Goal: Task Accomplishment & Management: Use online tool/utility

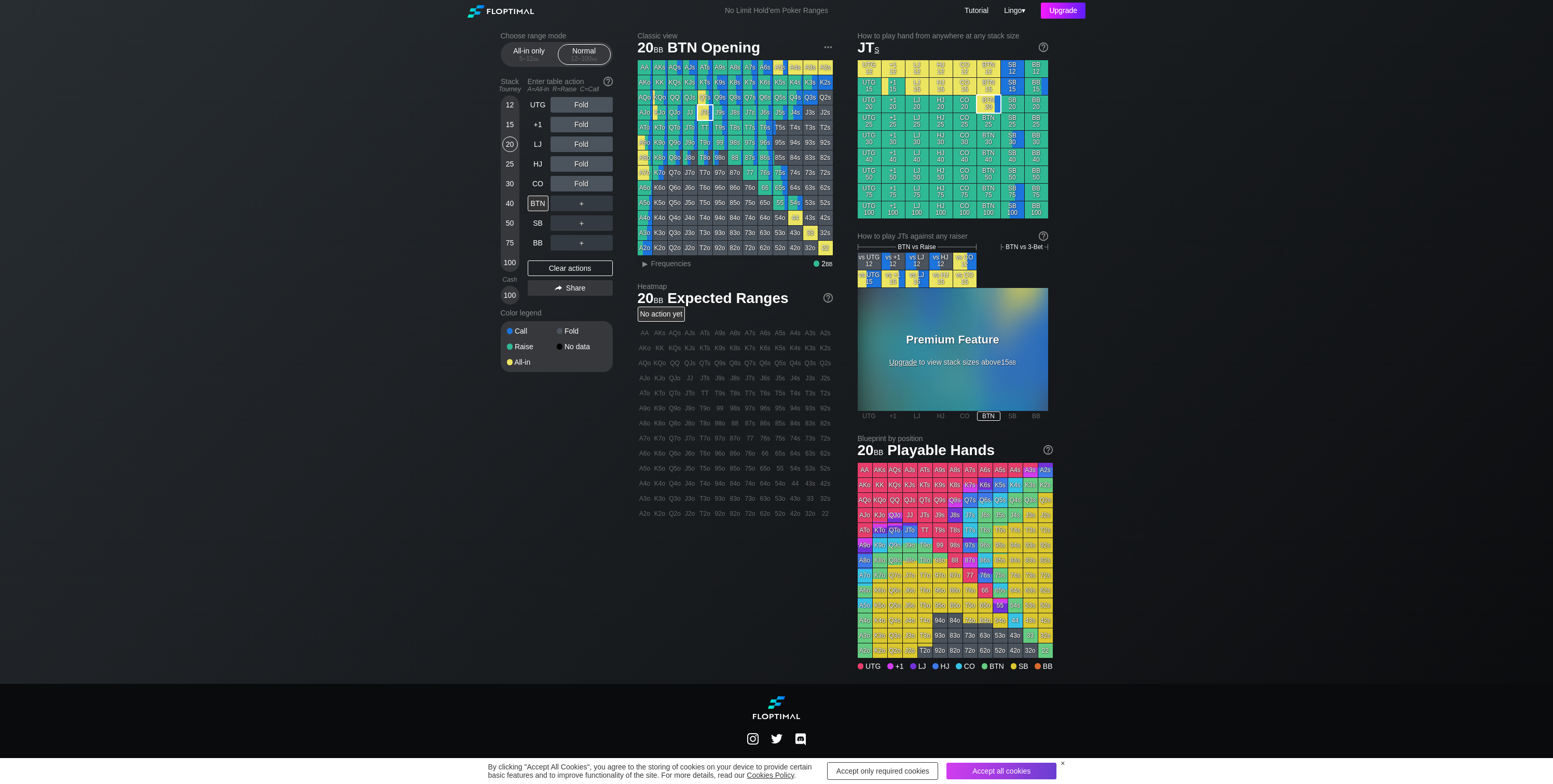
click at [1067, 12] on div "Upgrade" at bounding box center [1063, 10] width 45 height 16
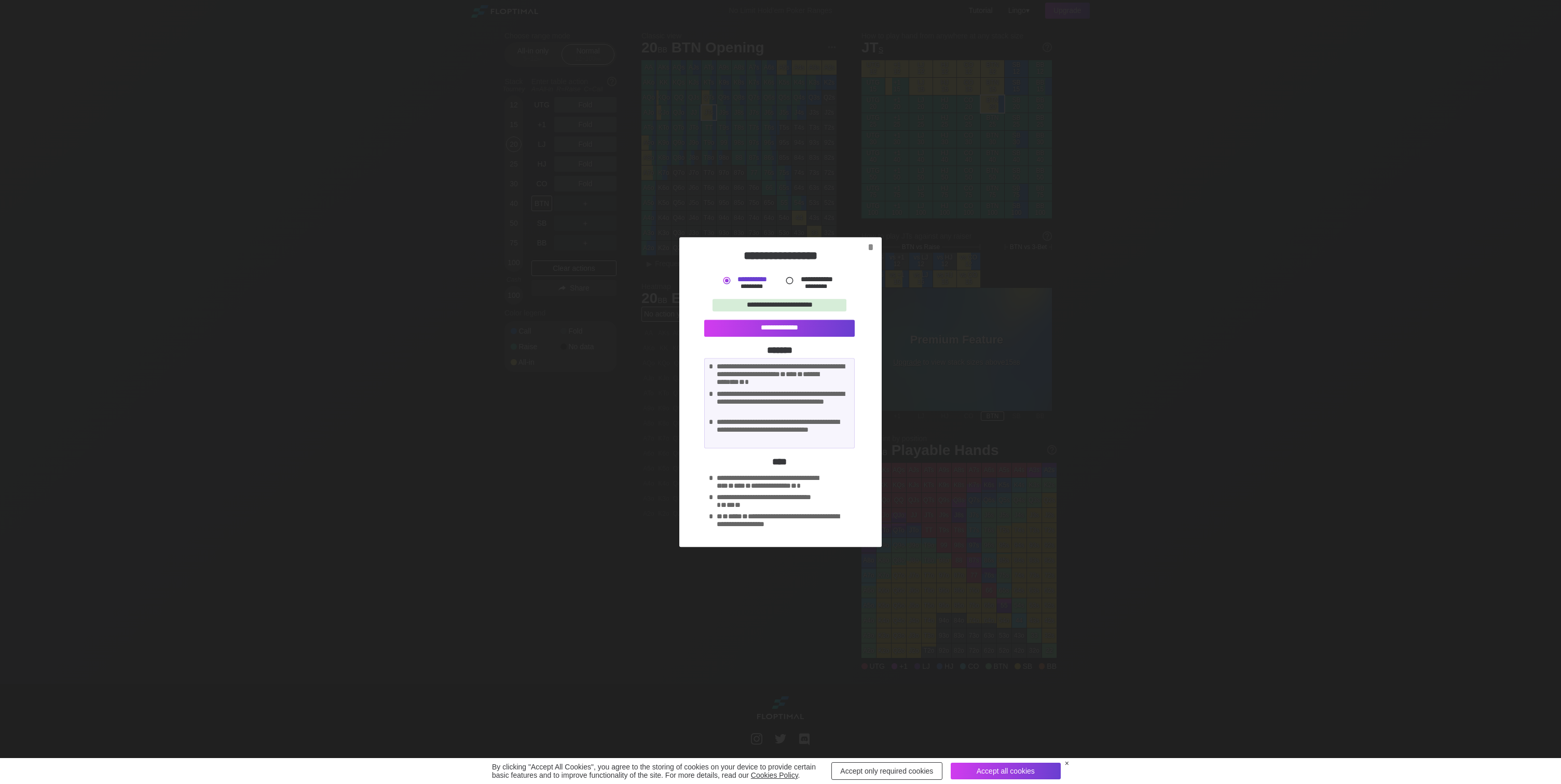
click at [807, 280] on label "**********" at bounding box center [816, 279] width 33 height 7
click at [793, 329] on div "**********" at bounding box center [779, 328] width 150 height 17
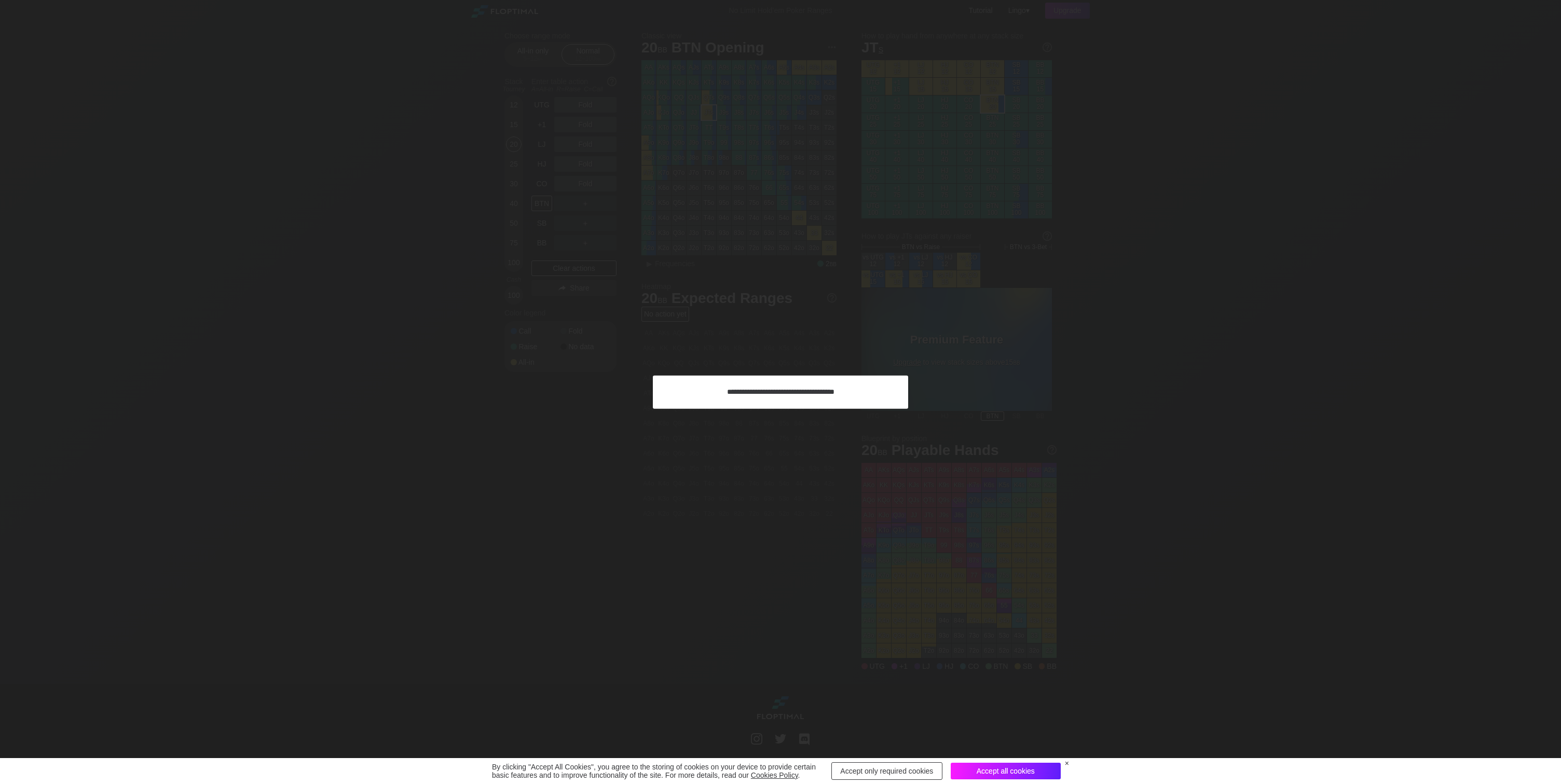
click at [1035, 772] on div "Accept all cookies" at bounding box center [1006, 771] width 110 height 16
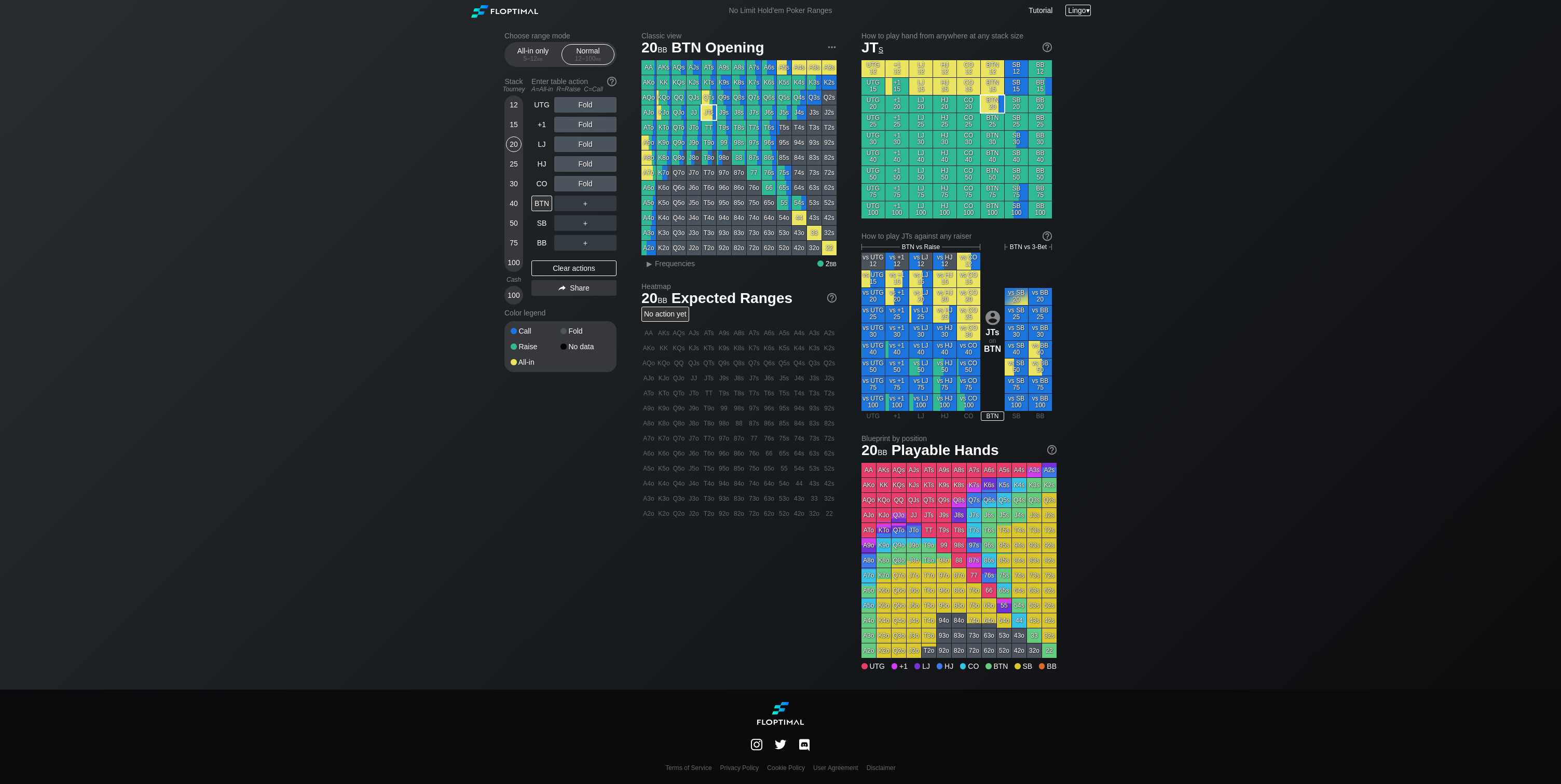
click at [1084, 11] on div "Lingo ▾" at bounding box center [1078, 10] width 25 height 12
click at [1076, 19] on div "My account" at bounding box center [1062, 24] width 54 height 15
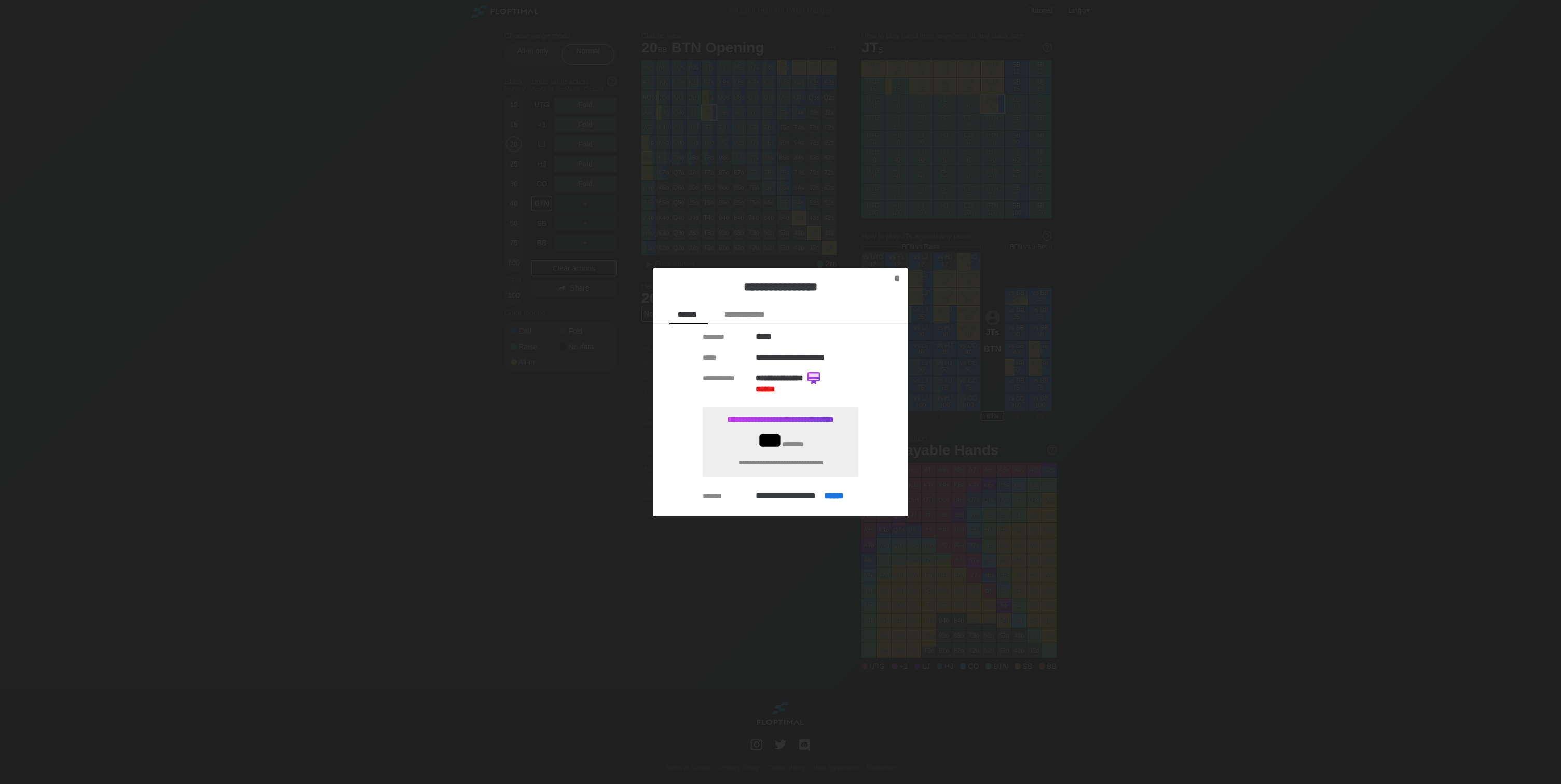
click at [767, 388] on span "******" at bounding box center [765, 388] width 20 height 8
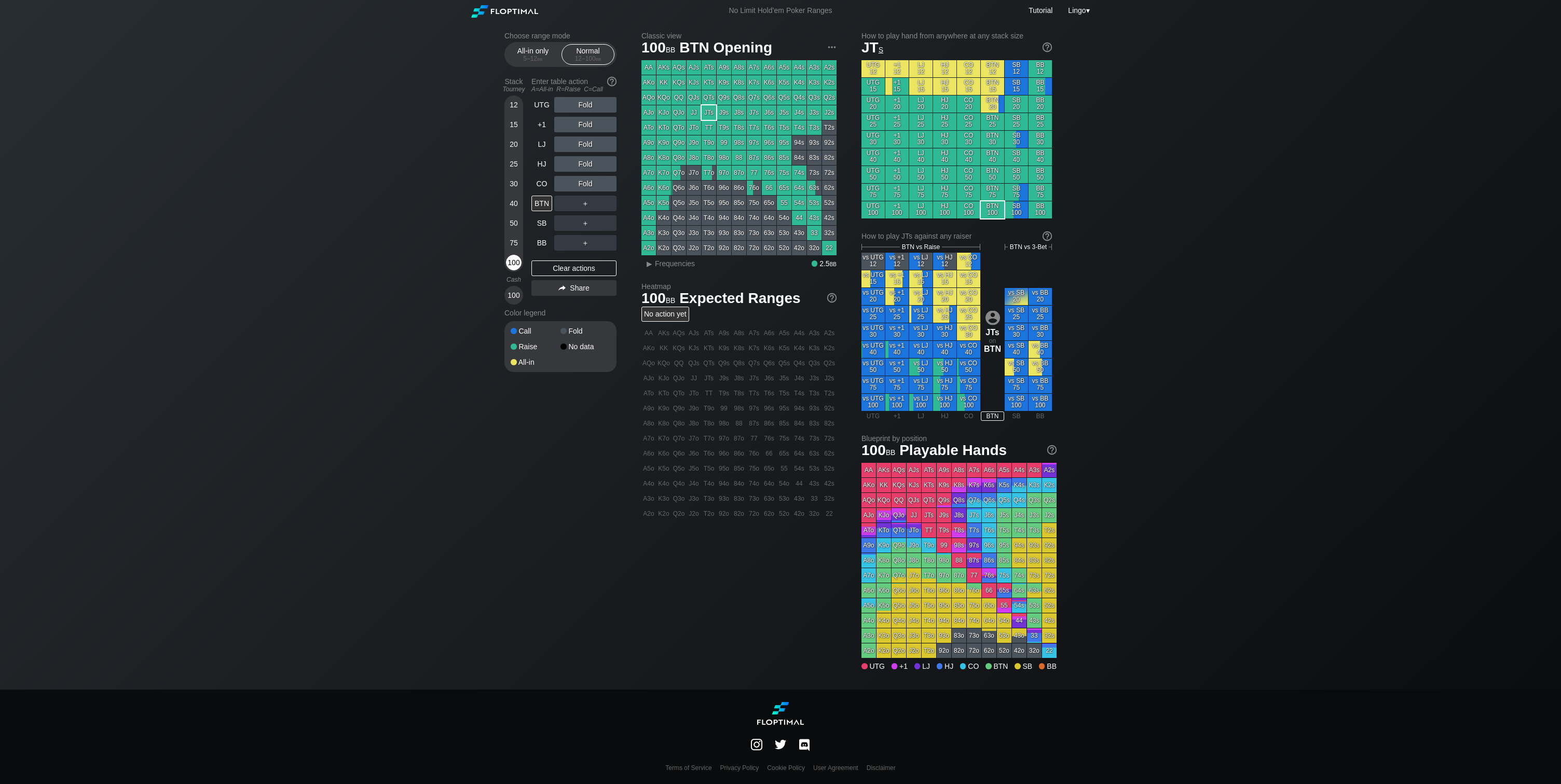
click at [509, 262] on div "100" at bounding box center [514, 262] width 16 height 16
click at [573, 268] on div "Clear actions" at bounding box center [574, 268] width 85 height 16
click at [569, 269] on div "Clear actions" at bounding box center [574, 268] width 85 height 16
click at [585, 104] on div "R ✕" at bounding box center [585, 105] width 20 height 16
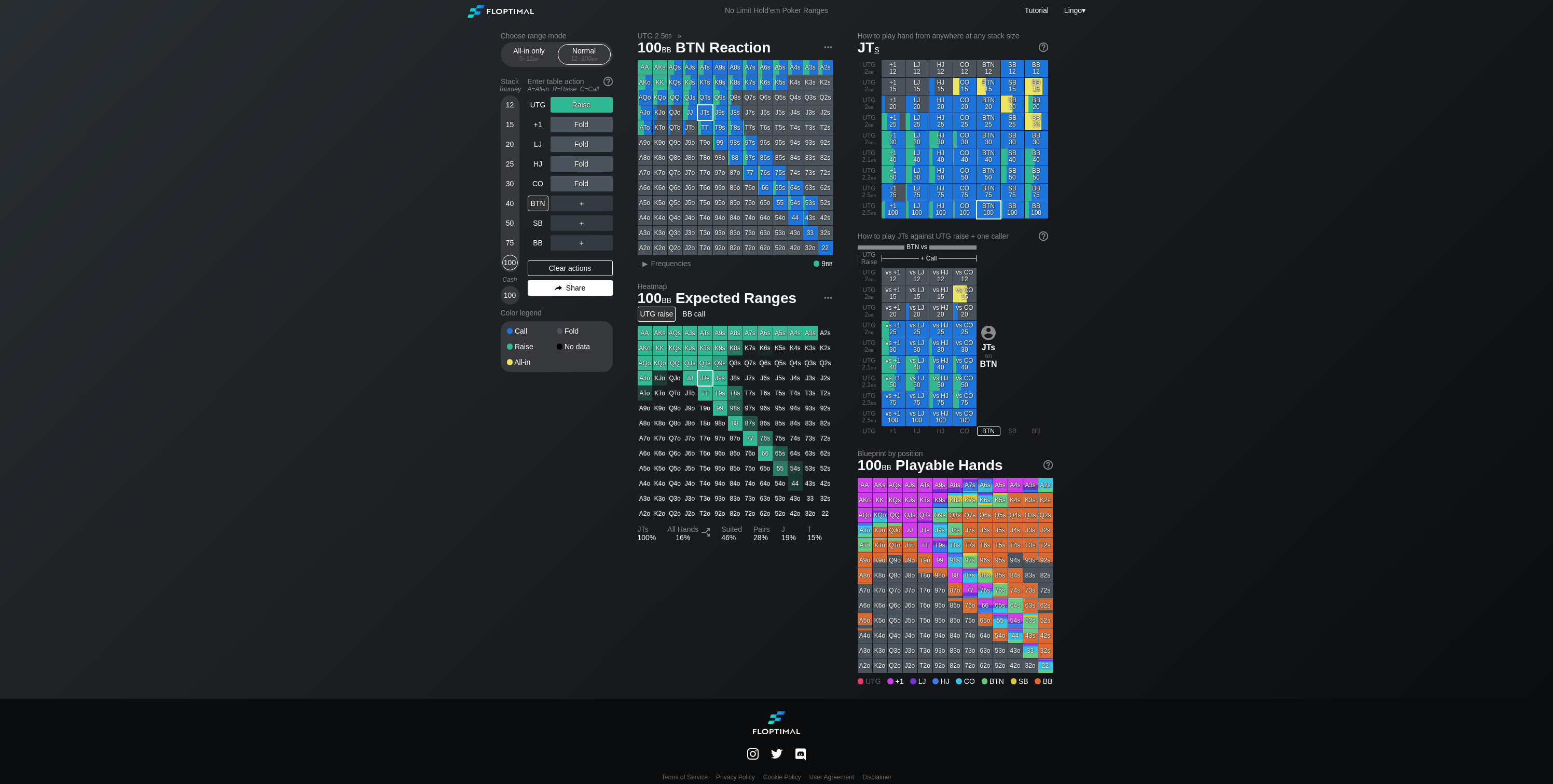
click at [573, 293] on div "Share" at bounding box center [570, 288] width 85 height 16
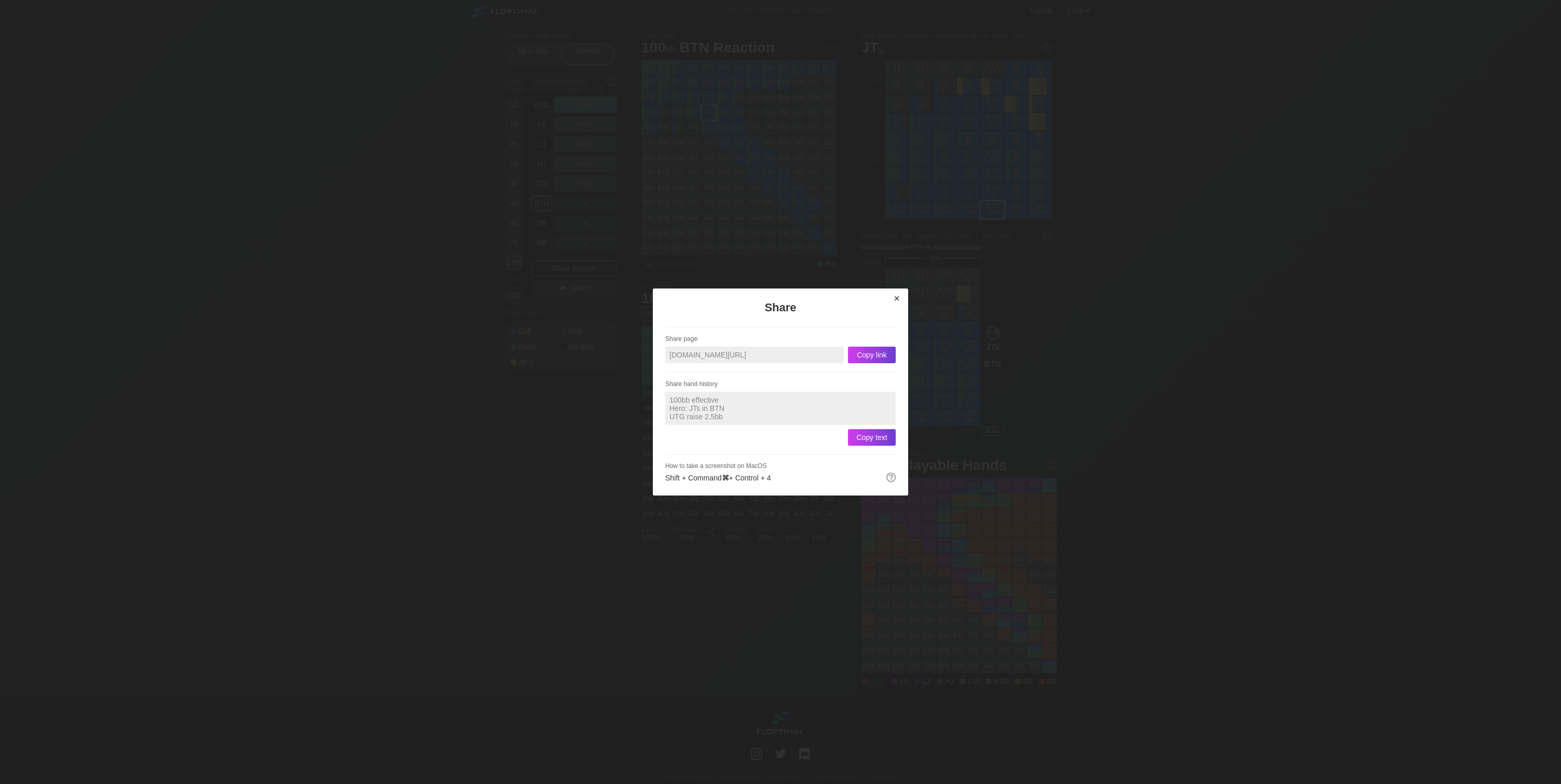
click at [894, 296] on div "×" at bounding box center [897, 299] width 15 height 12
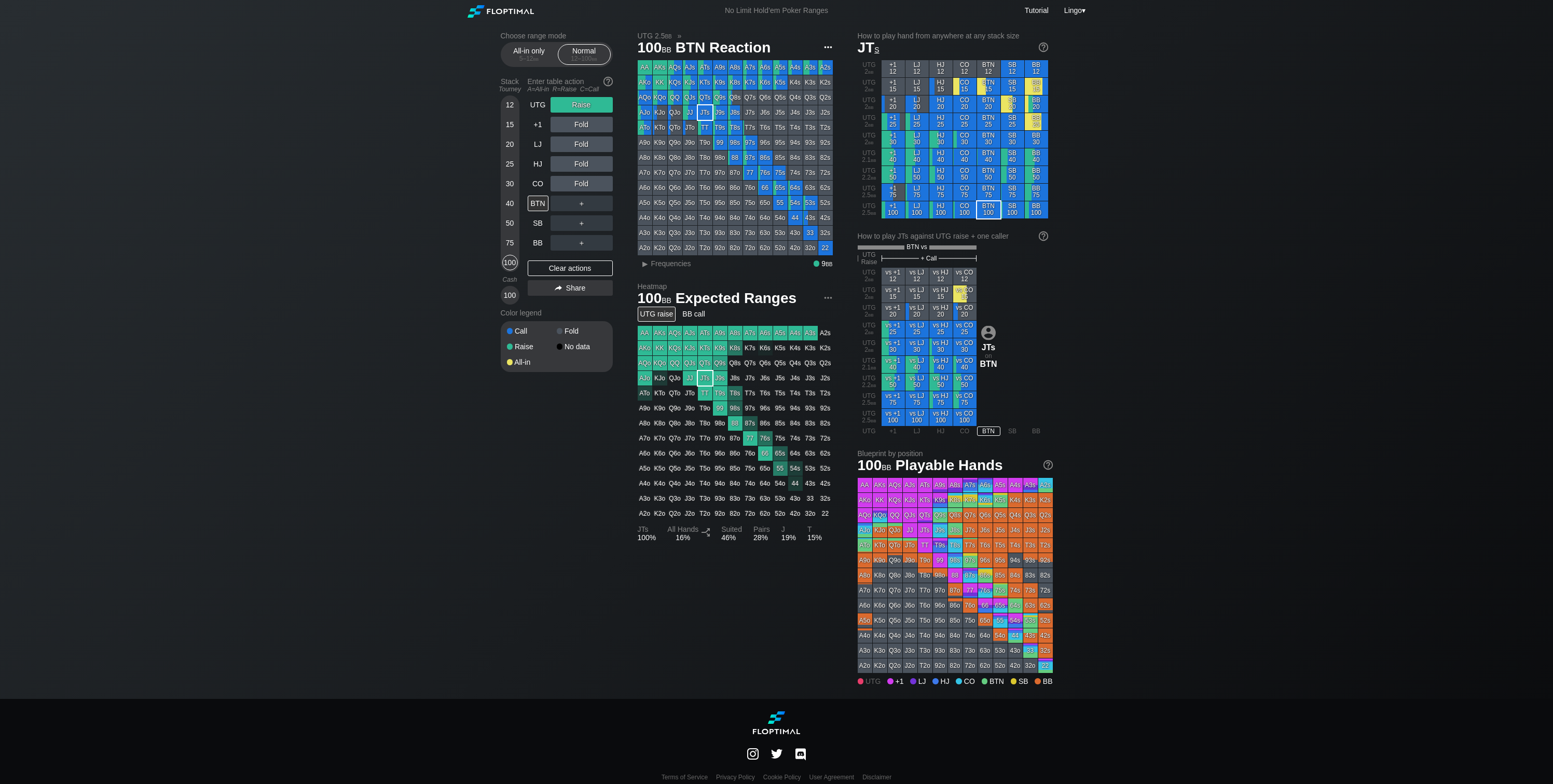
click at [828, 45] on img at bounding box center [828, 47] width 12 height 12
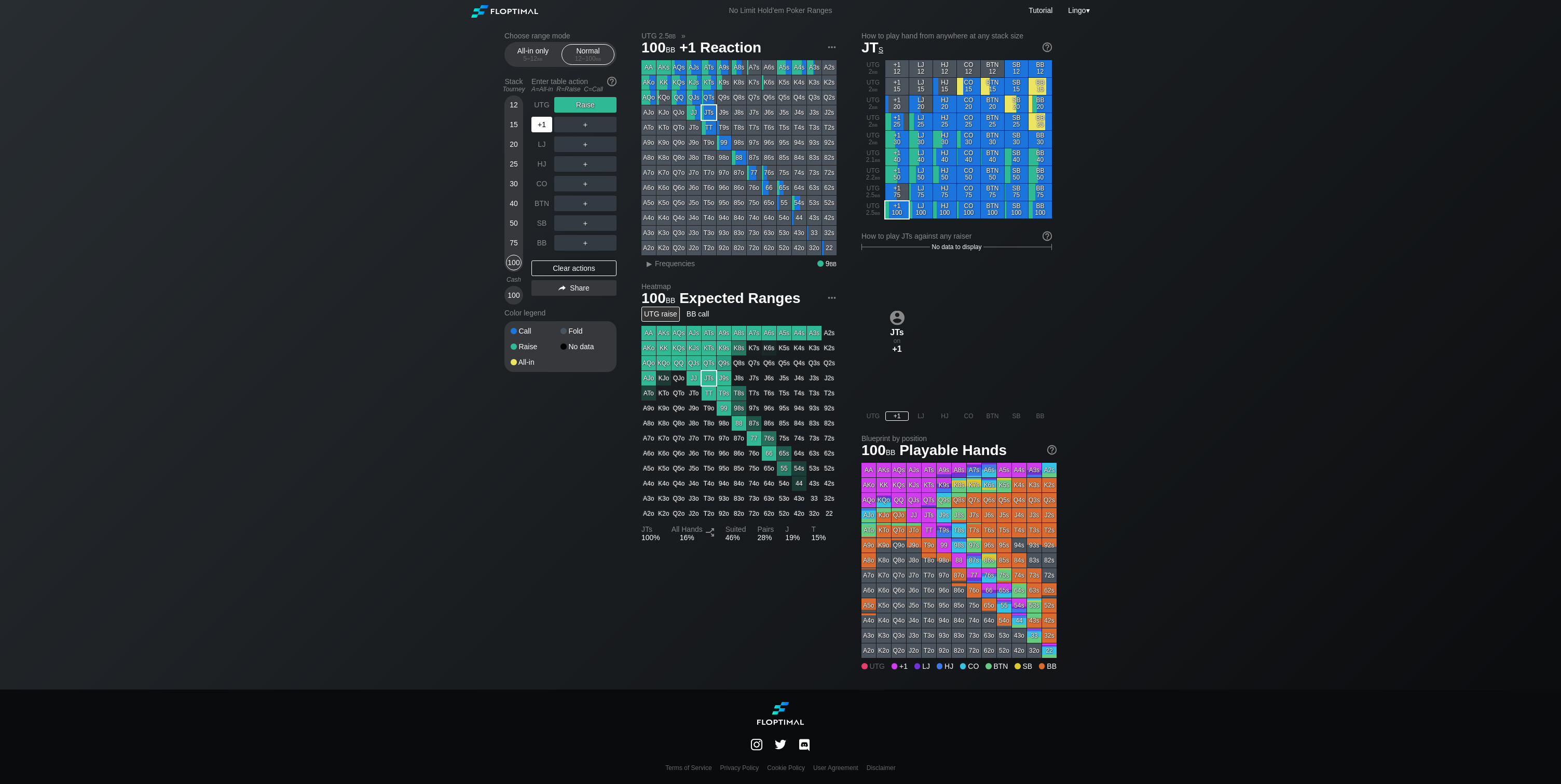
click at [539, 117] on div "+1" at bounding box center [543, 124] width 23 height 20
click at [832, 45] on img at bounding box center [831, 47] width 12 height 12
click at [786, 78] on div "Copy range for PIO" at bounding box center [793, 77] width 88 height 15
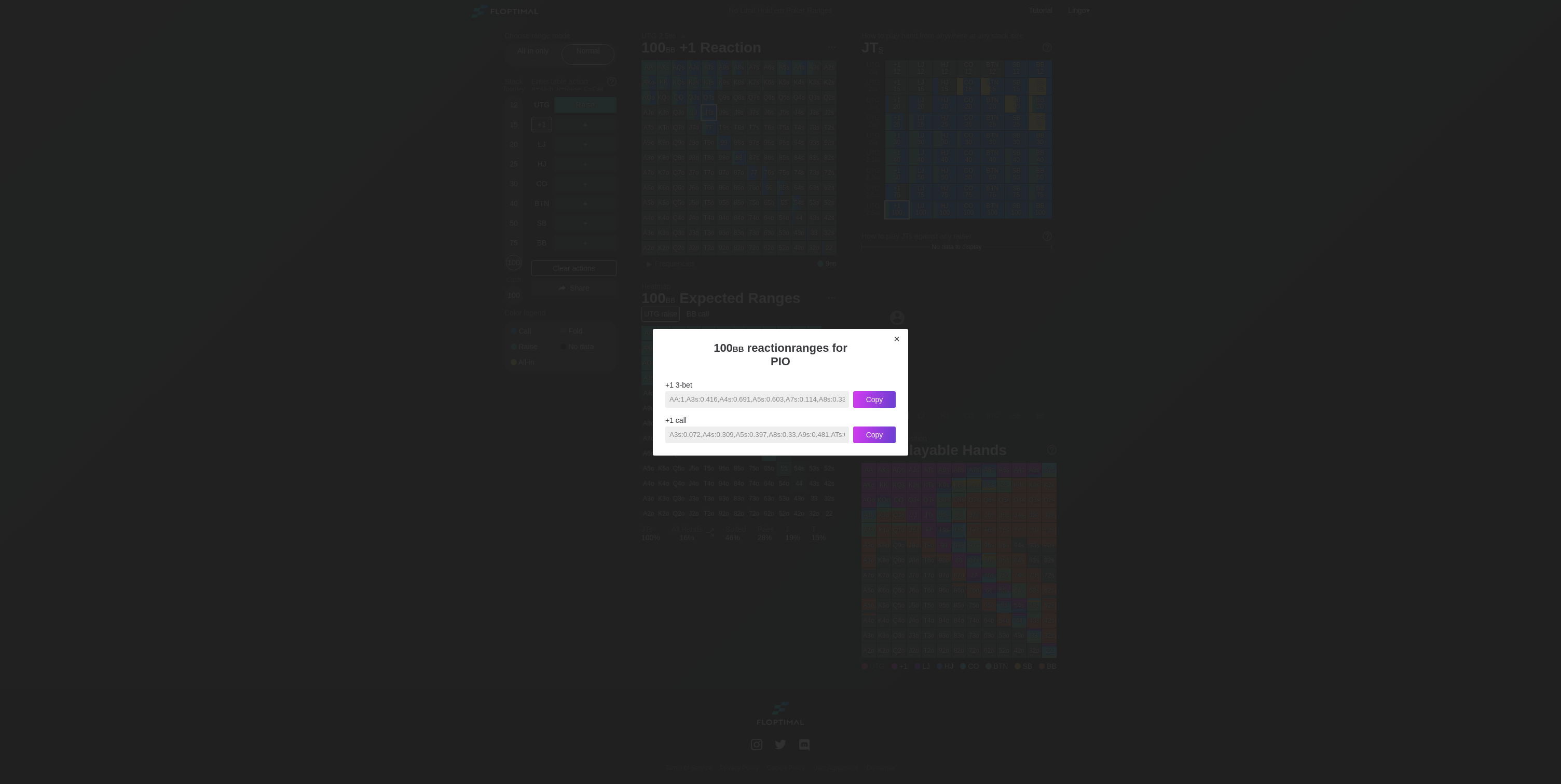
click at [904, 344] on div "×" at bounding box center [897, 339] width 15 height 12
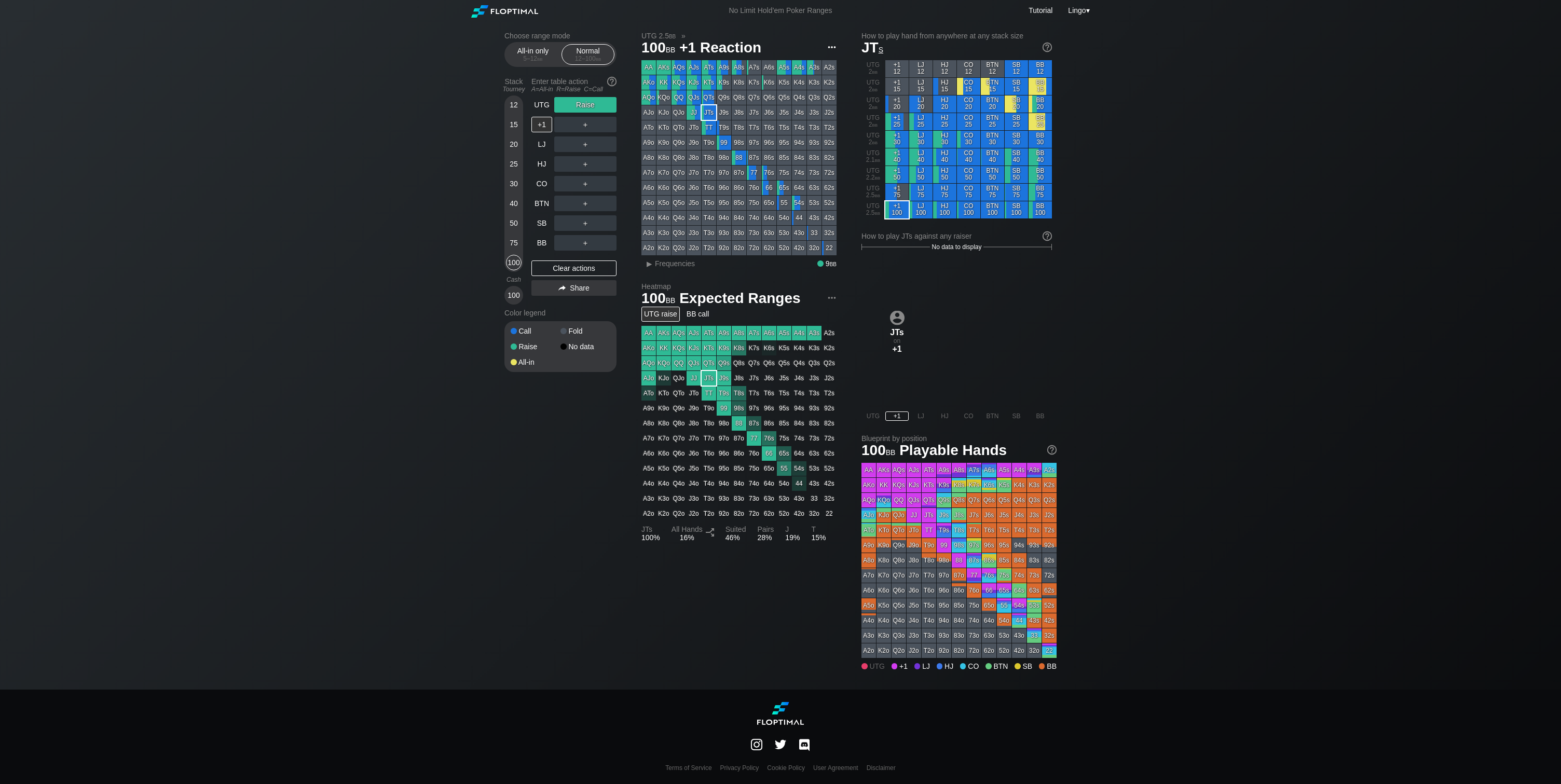
click at [834, 45] on img at bounding box center [831, 47] width 12 height 12
click at [810, 77] on div "Copy range for PIO" at bounding box center [793, 77] width 88 height 15
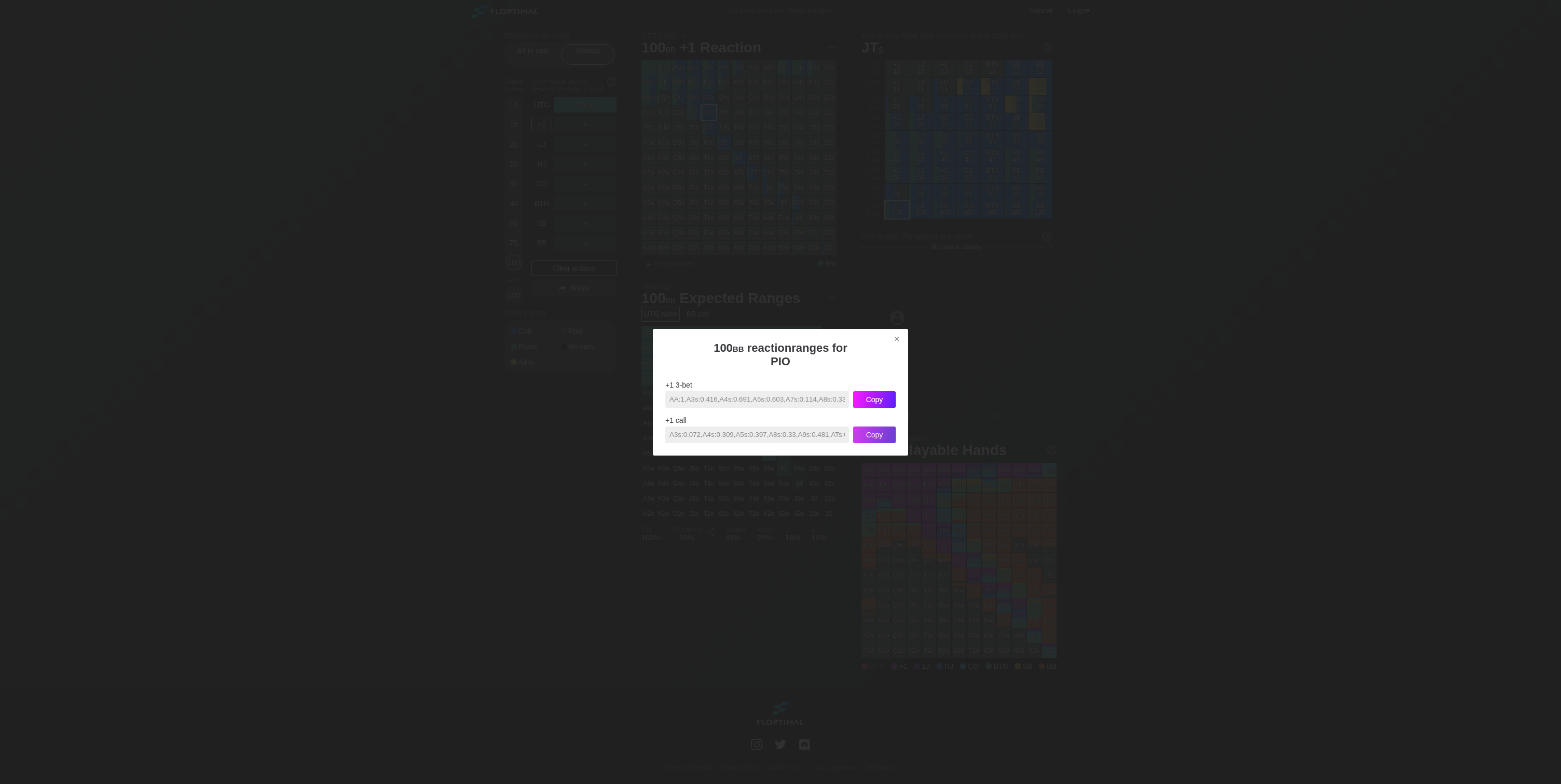
click at [890, 393] on div "Copy" at bounding box center [874, 399] width 42 height 16
click at [1086, 328] on div at bounding box center [780, 392] width 1561 height 784
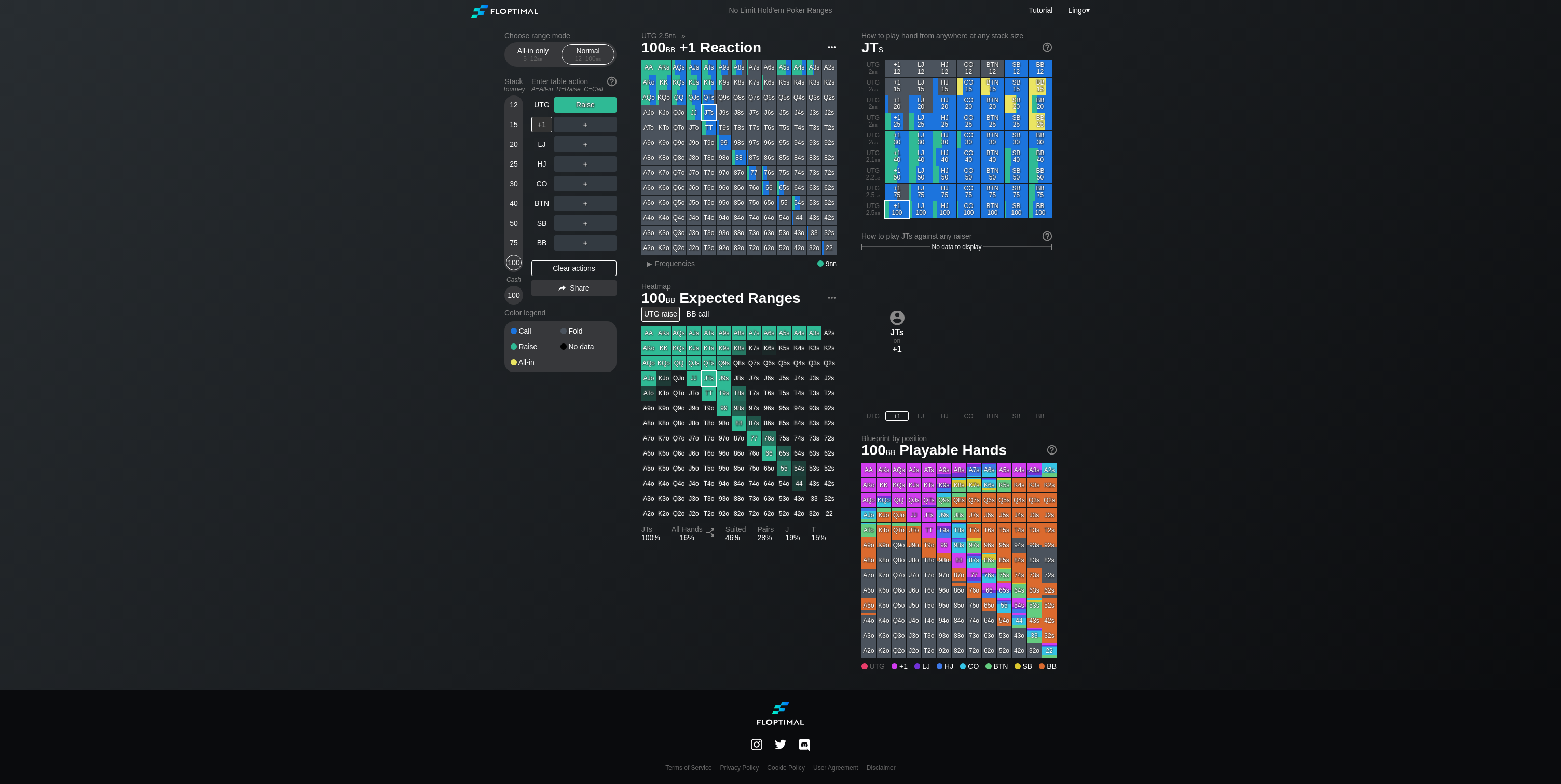
click at [833, 45] on img at bounding box center [831, 47] width 12 height 12
click at [813, 71] on div "Copy range for PIO" at bounding box center [793, 77] width 88 height 15
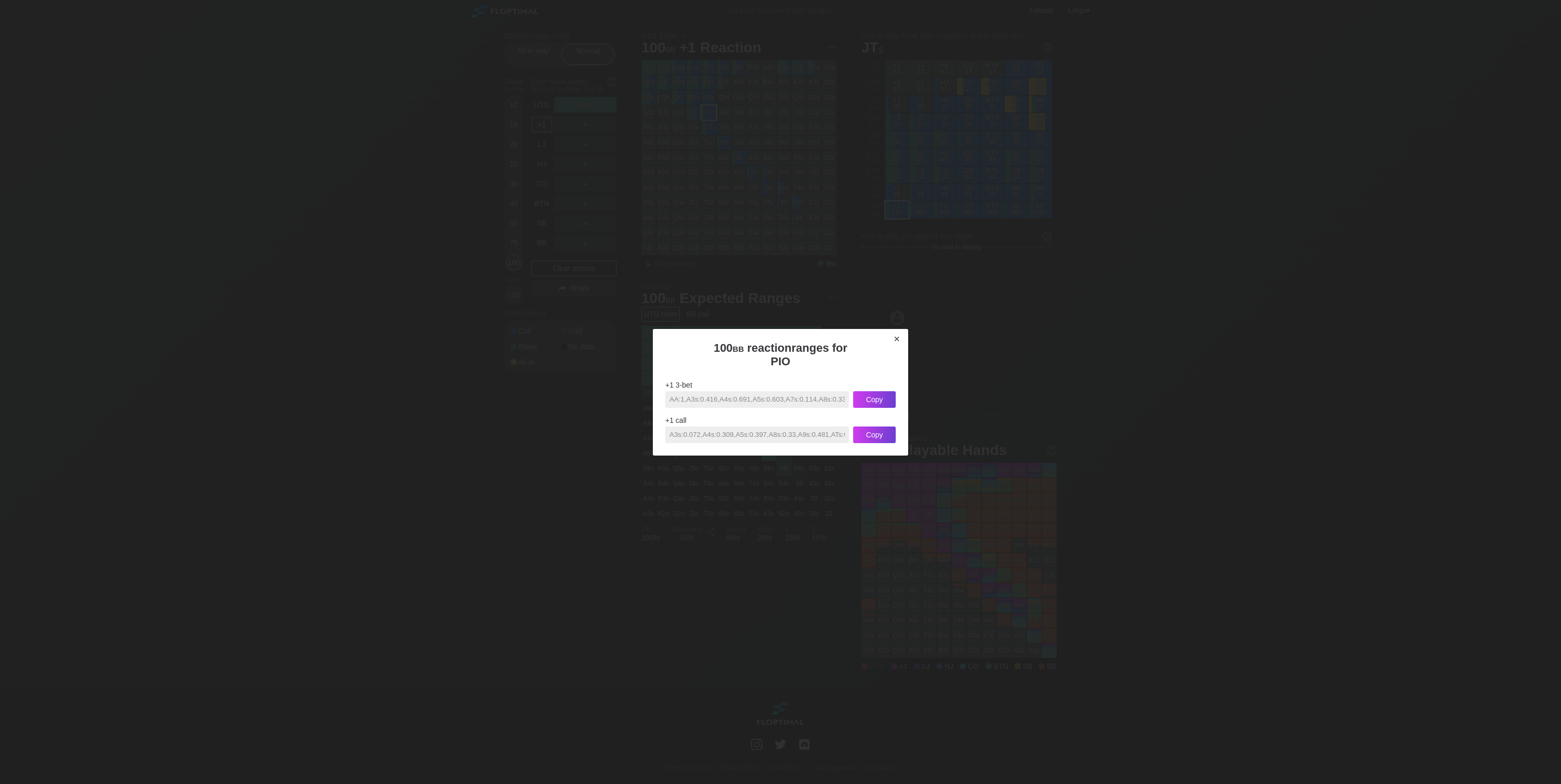
click at [894, 343] on div "×" at bounding box center [897, 339] width 15 height 12
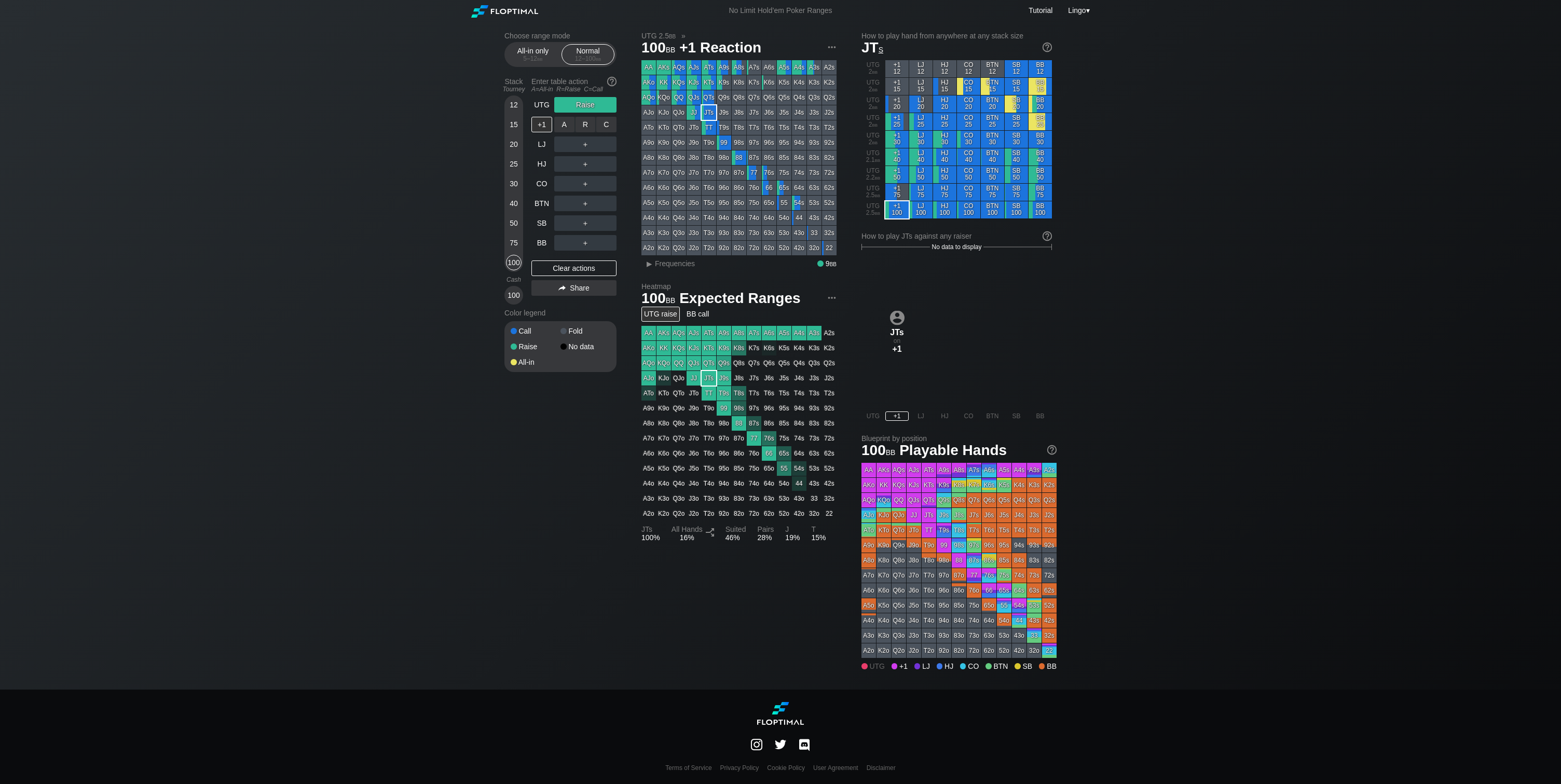
click at [587, 121] on div "R ✕" at bounding box center [585, 125] width 20 height 16
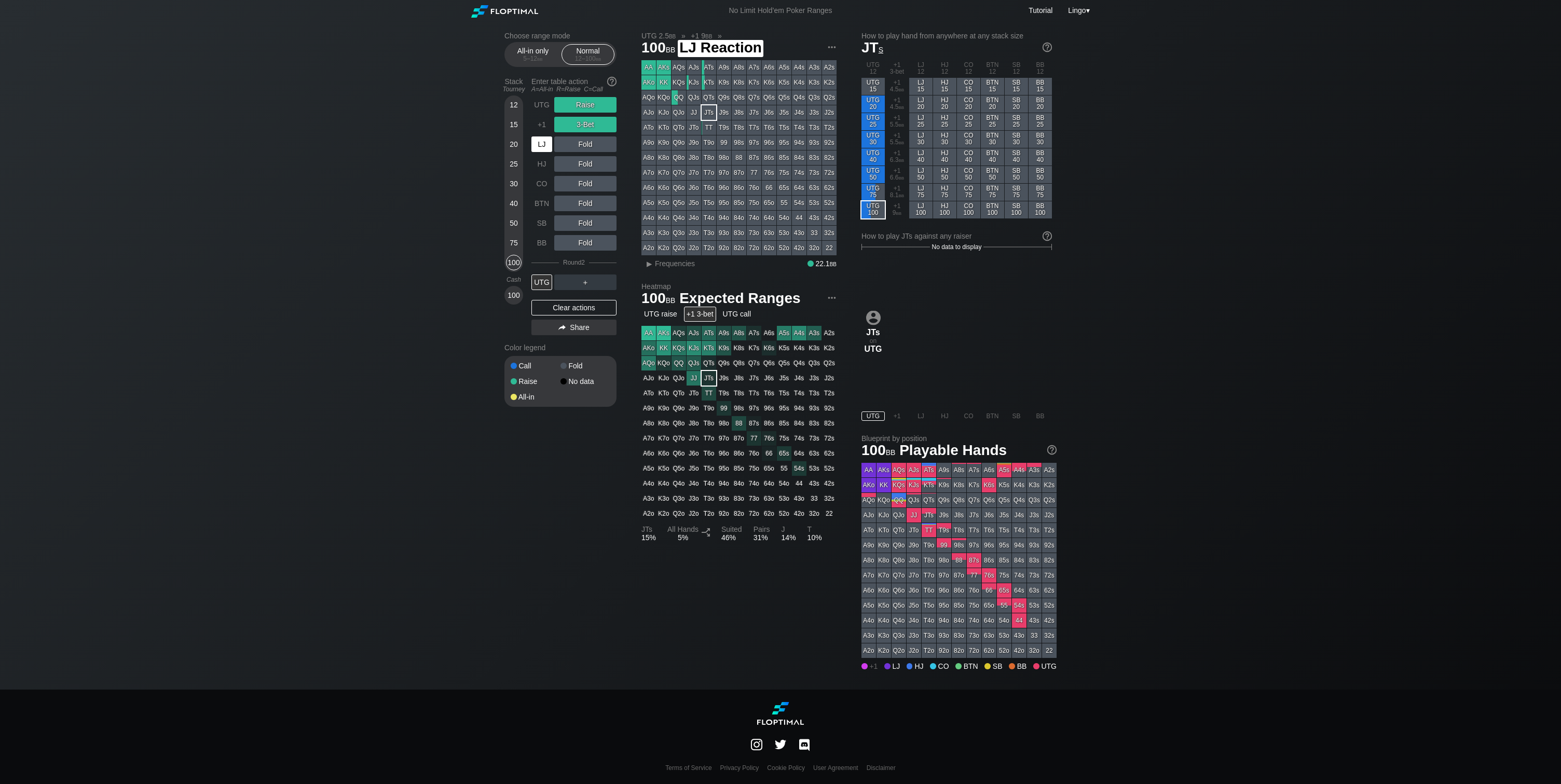
click at [542, 147] on div "LJ" at bounding box center [542, 144] width 21 height 16
click at [830, 48] on img at bounding box center [831, 47] width 12 height 12
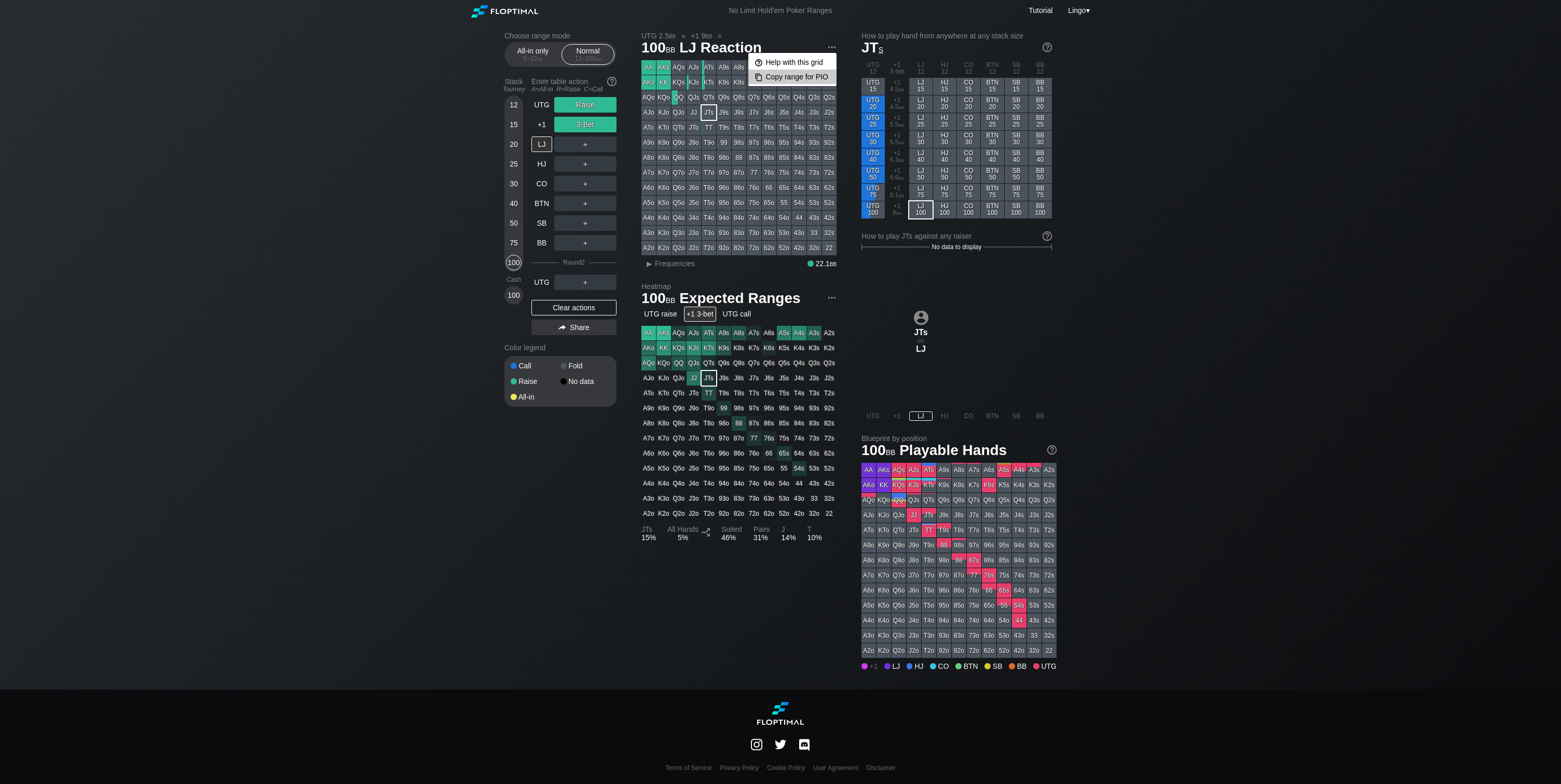
click at [811, 76] on div "Copy range for PIO" at bounding box center [793, 77] width 88 height 15
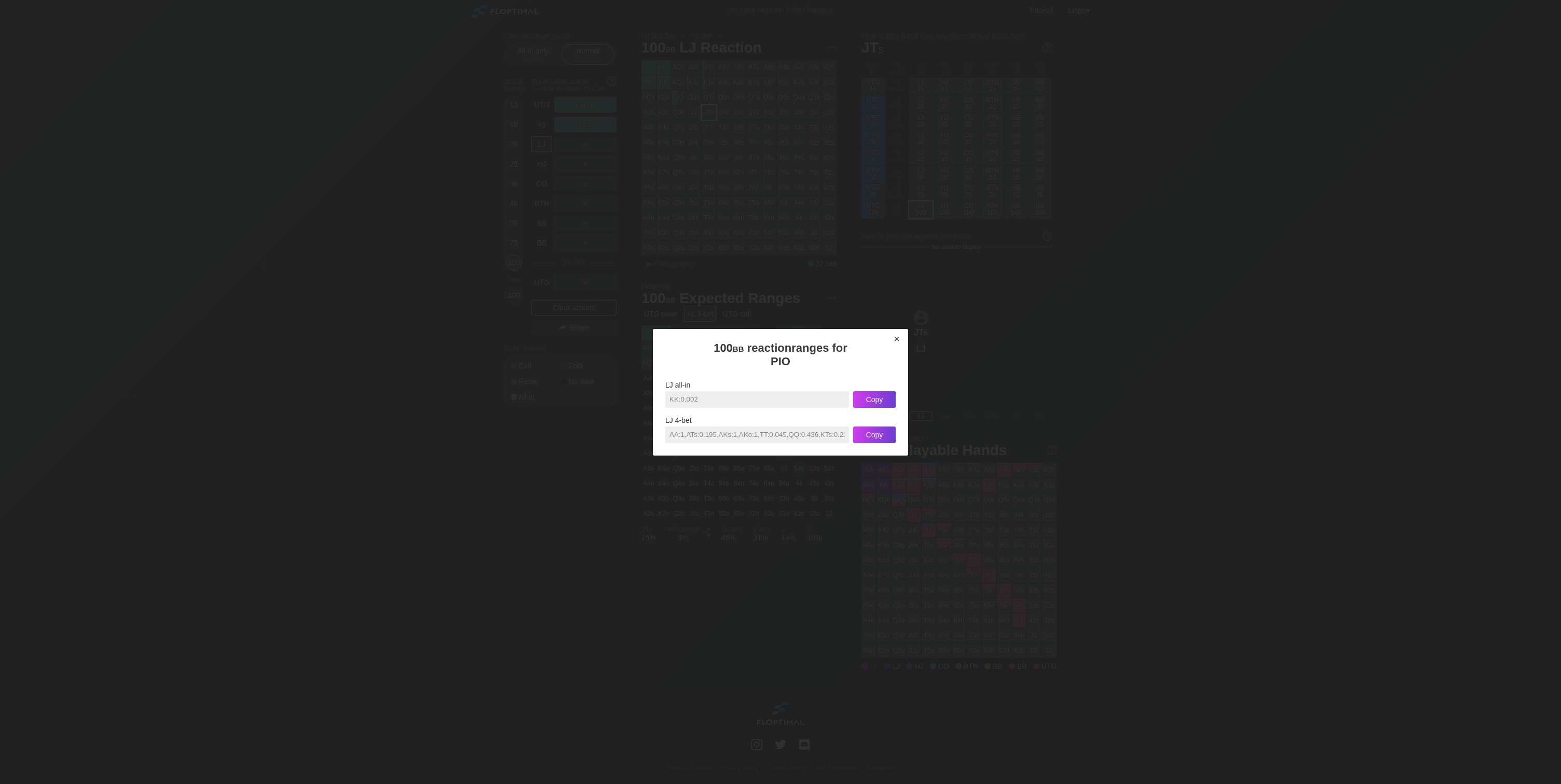
click at [893, 345] on div "×" at bounding box center [897, 339] width 15 height 12
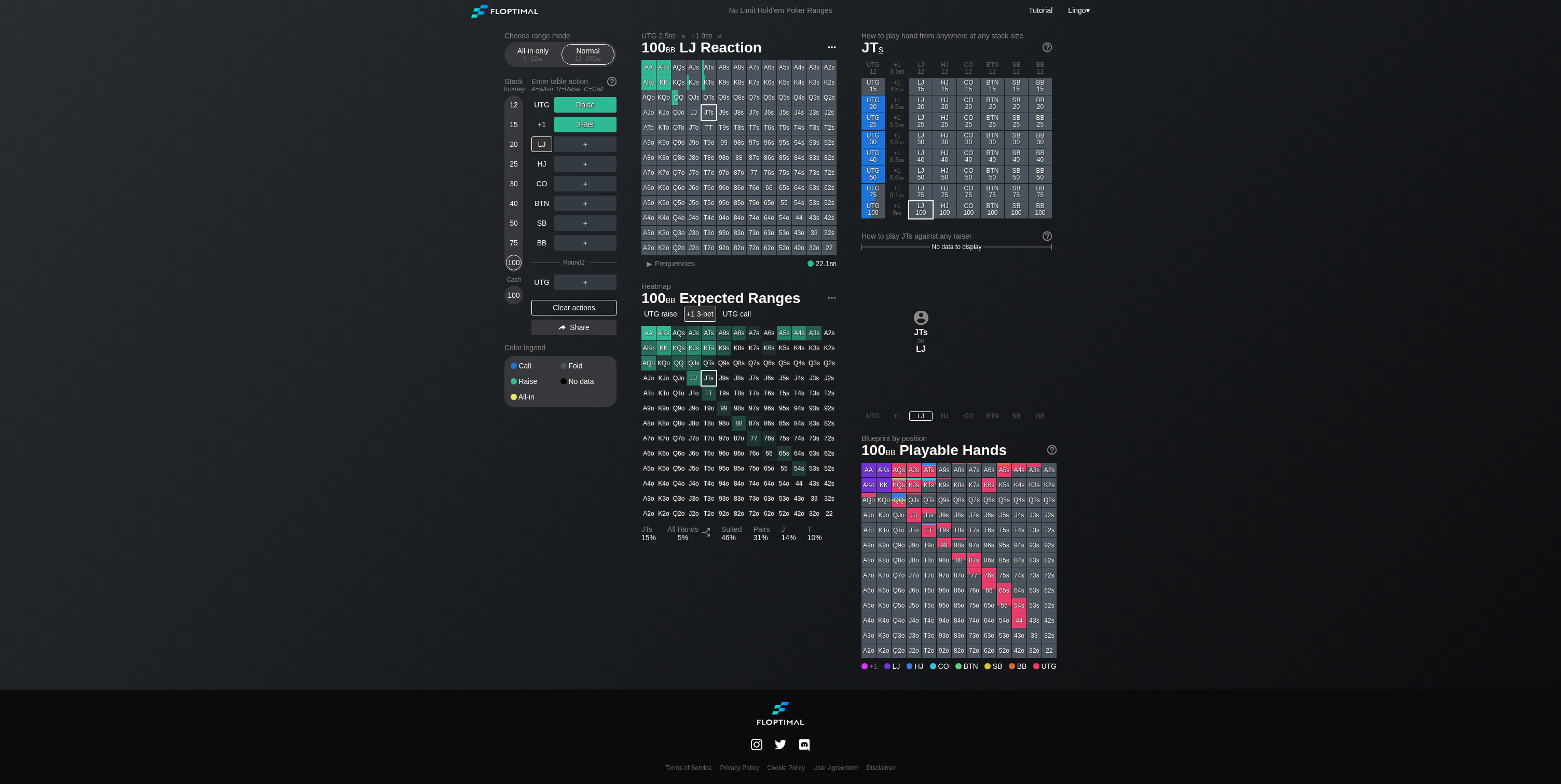
click at [834, 45] on img at bounding box center [831, 47] width 12 height 12
click at [793, 80] on div "Copy range for PIO" at bounding box center [793, 77] width 88 height 15
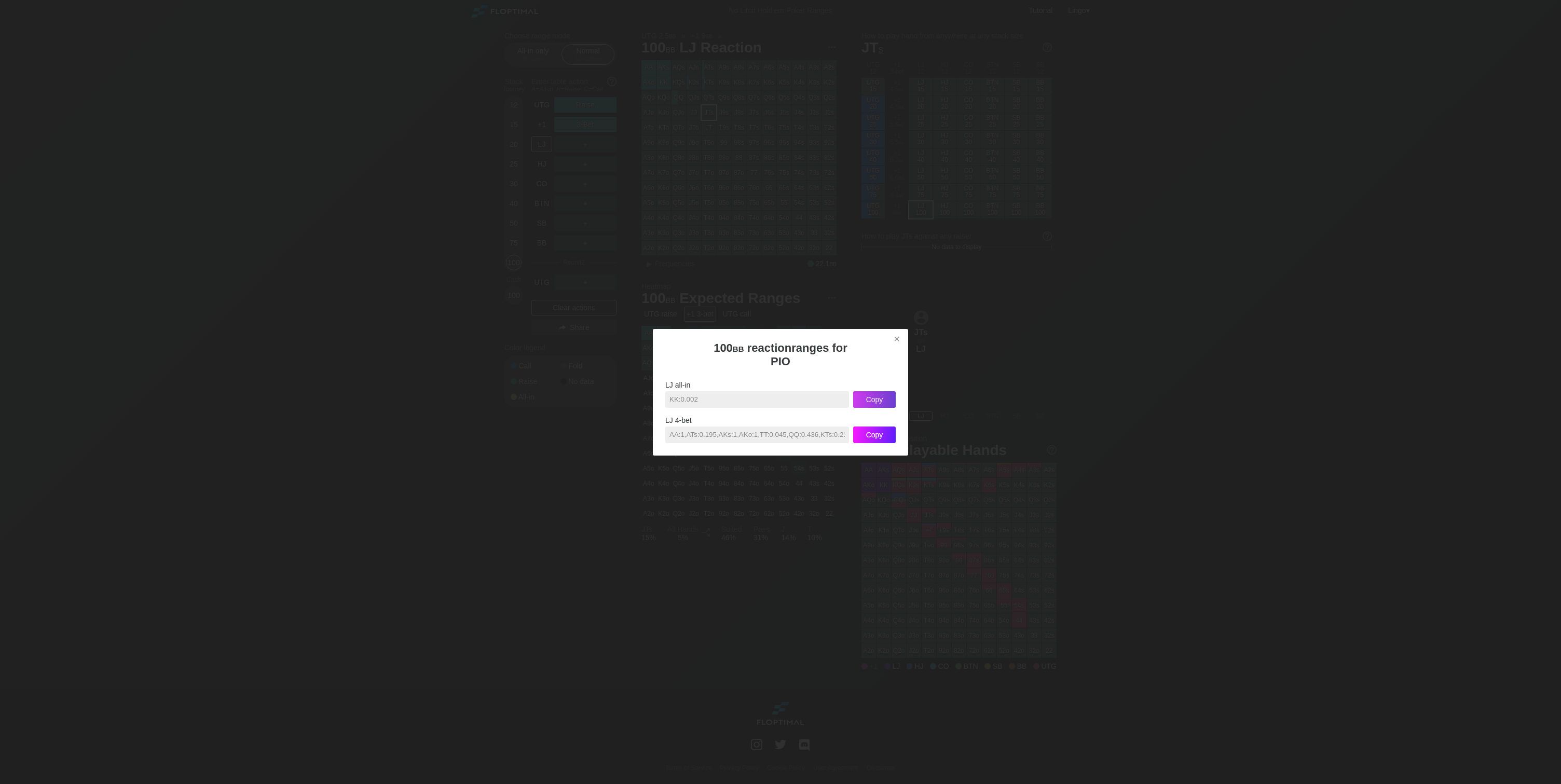
click at [867, 408] on div "Copy" at bounding box center [874, 399] width 42 height 16
click at [797, 51] on div at bounding box center [780, 392] width 1561 height 784
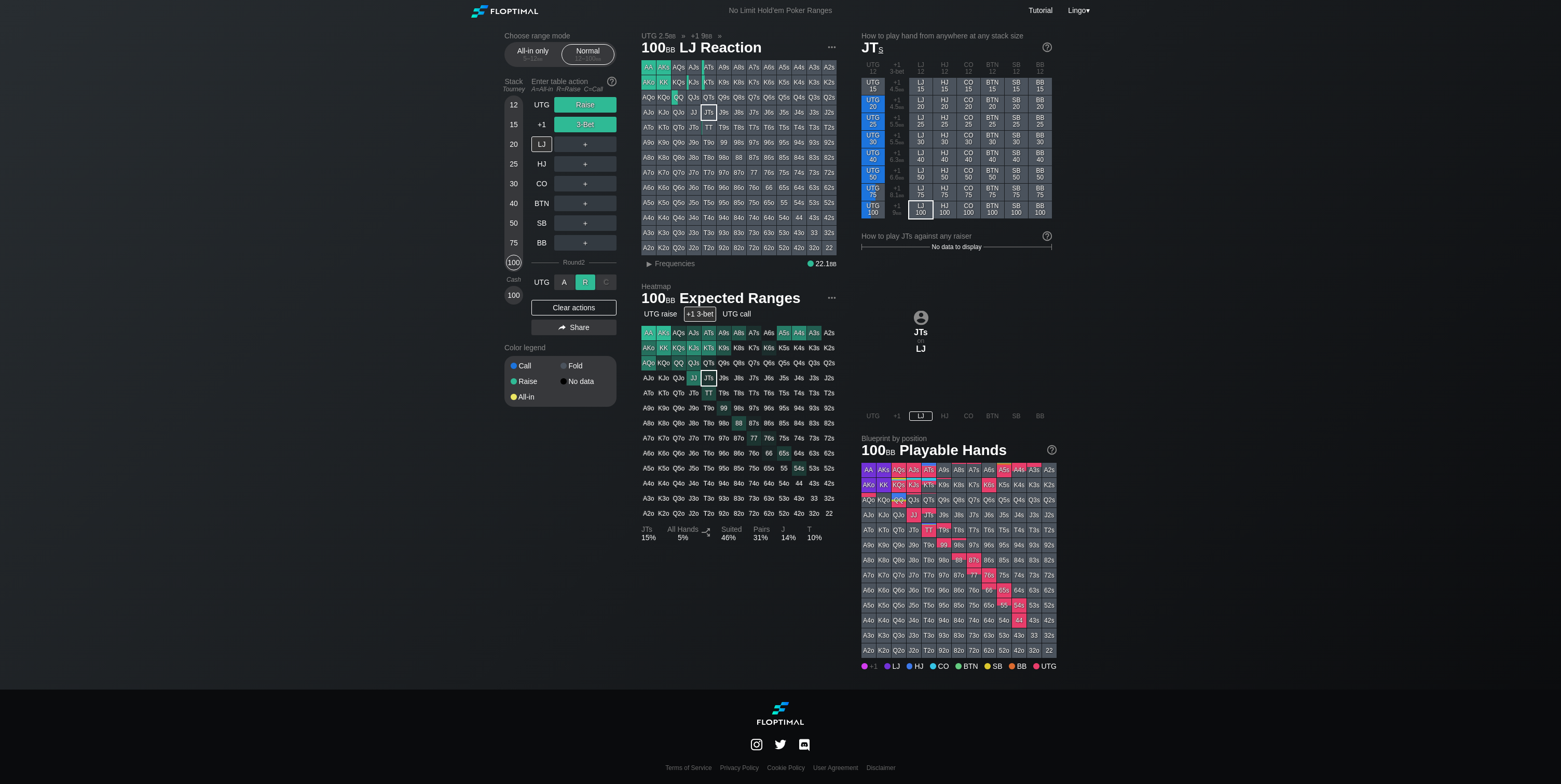
click at [587, 281] on div "R ✕" at bounding box center [585, 282] width 20 height 16
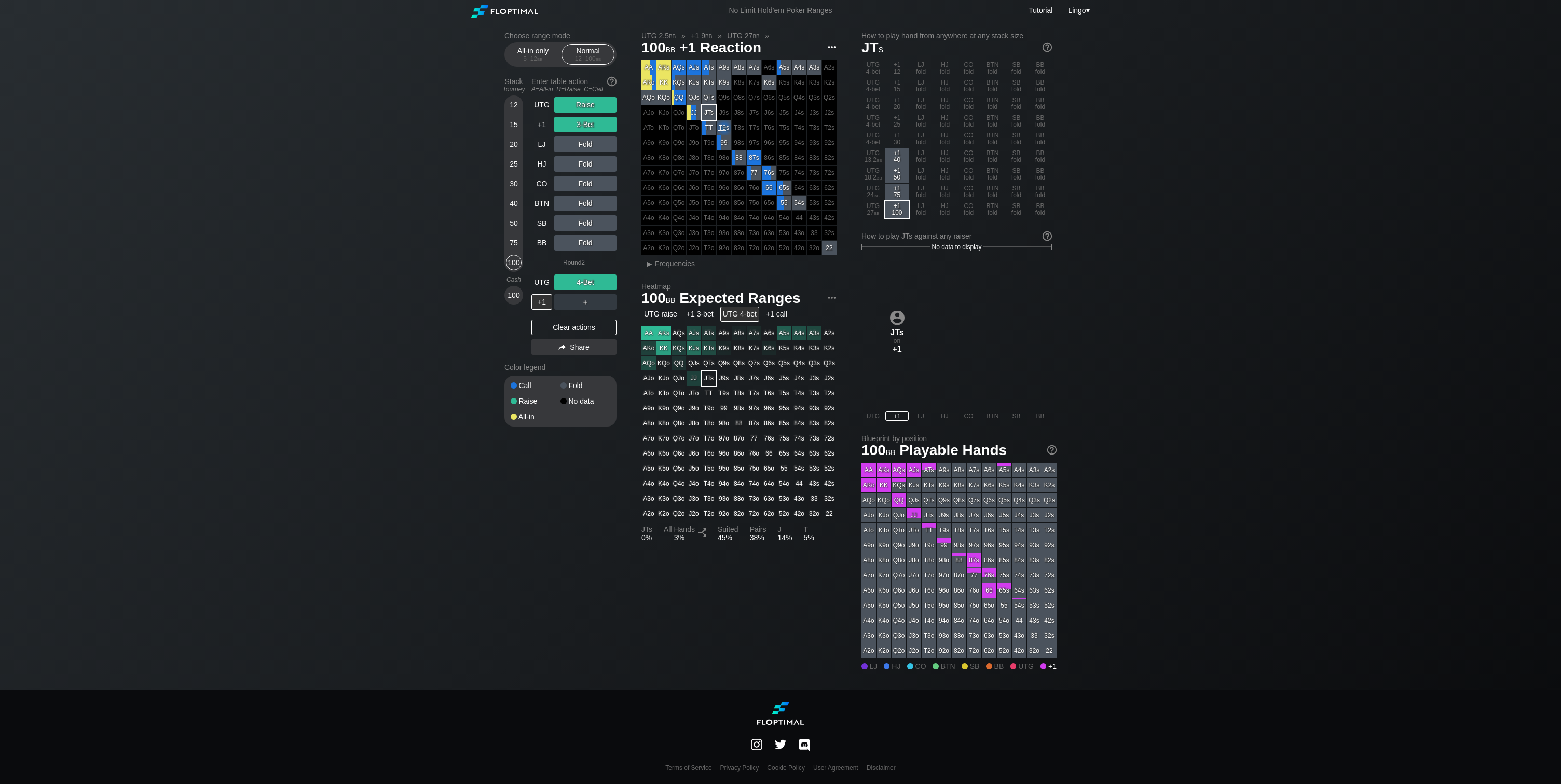
click at [834, 48] on img at bounding box center [831, 47] width 12 height 12
click at [793, 79] on div "Copy range for PIO" at bounding box center [793, 77] width 88 height 15
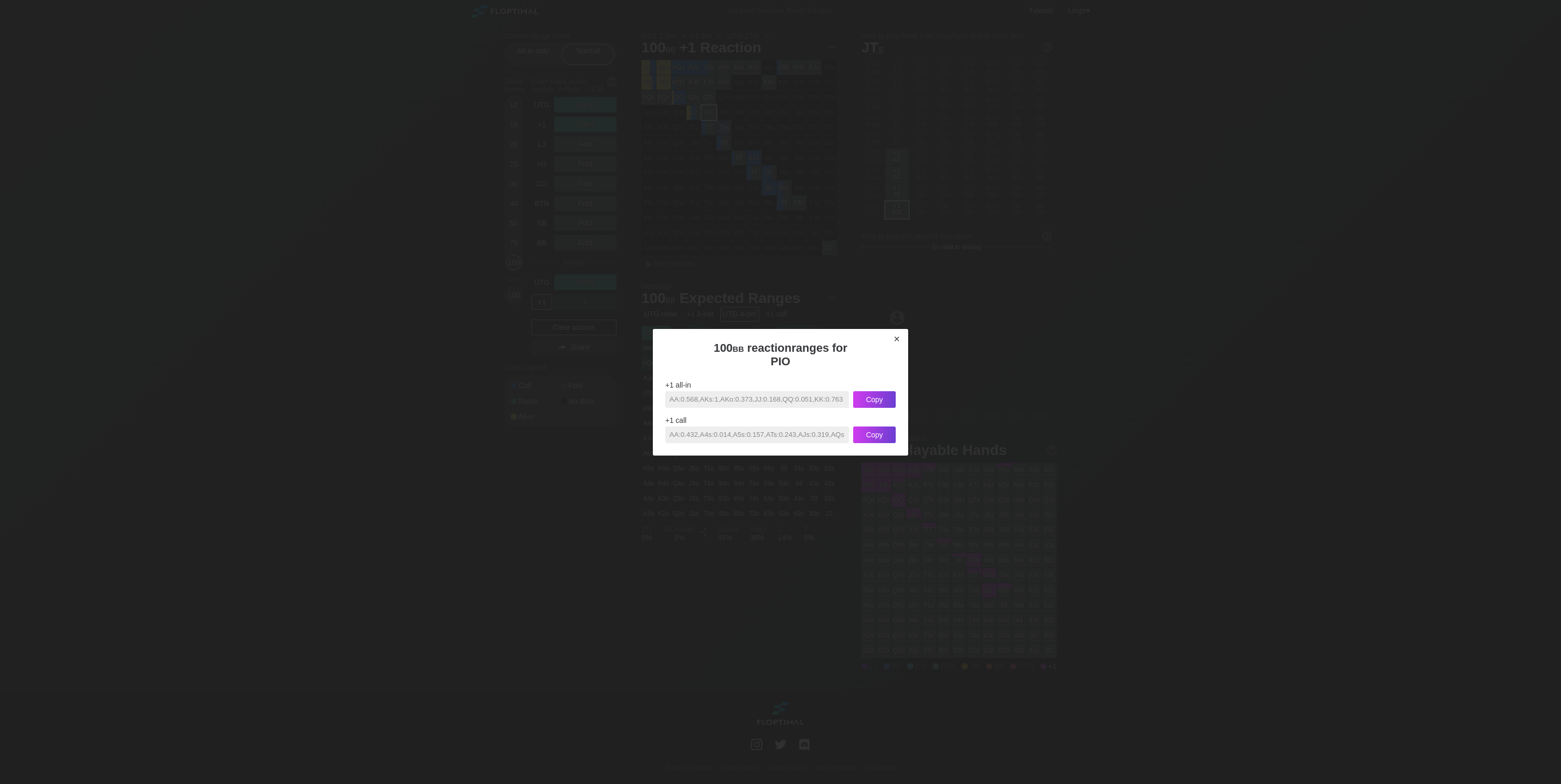
click at [894, 342] on div "×" at bounding box center [897, 339] width 15 height 12
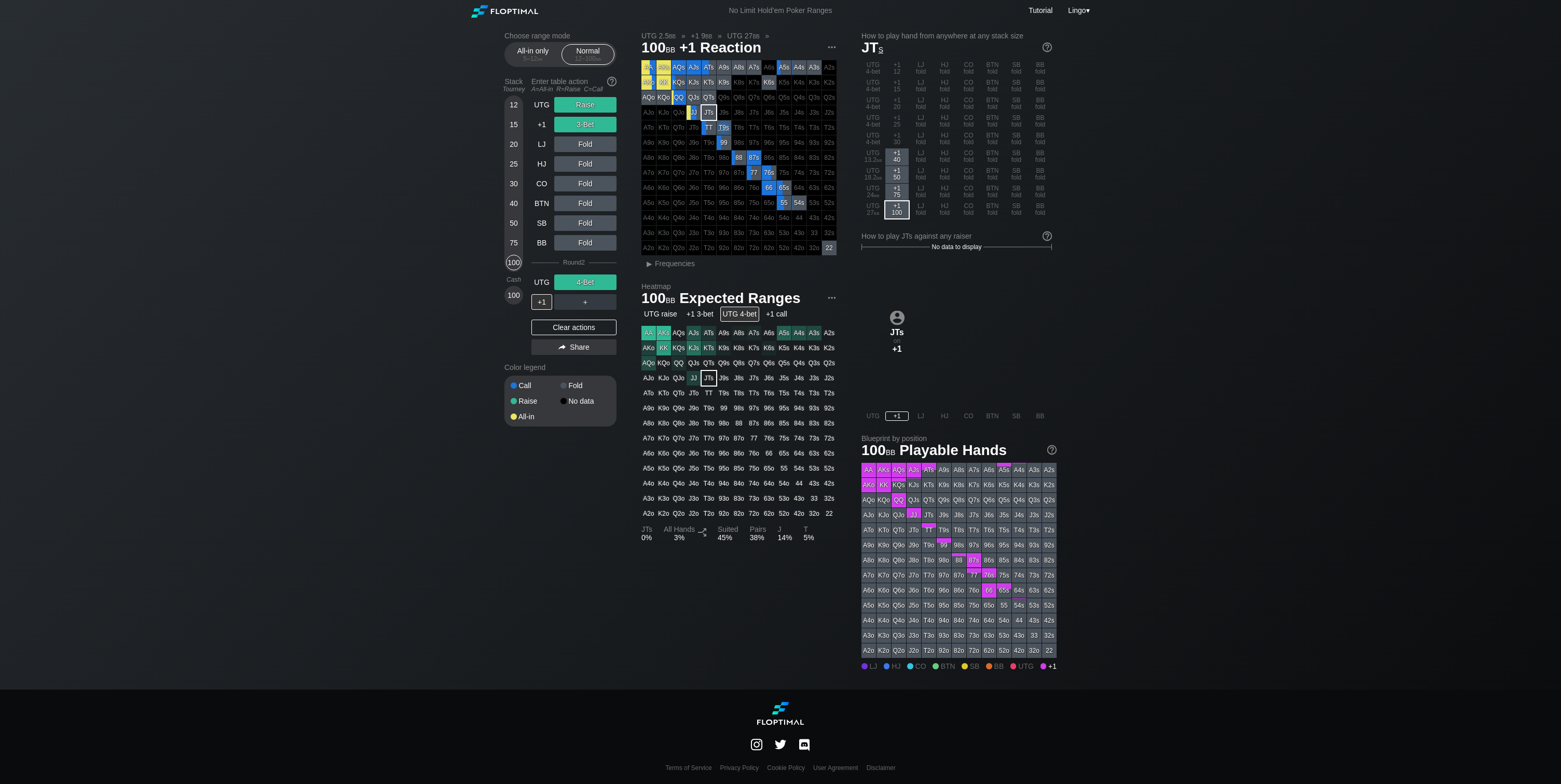
click at [1225, 286] on div "Choose range mode All-in only 5 – 12 bb Normal 12 – 100 bb Stack Tourney Enter …" at bounding box center [780, 355] width 1561 height 668
